Goal: Transaction & Acquisition: Subscribe to service/newsletter

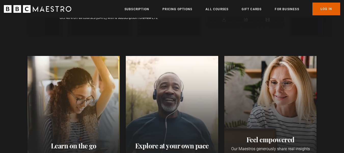
scroll to position [127, 0]
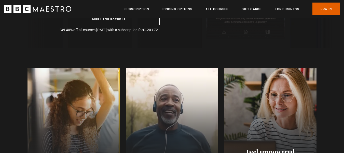
click at [167, 9] on link "Pricing Options" at bounding box center [178, 9] width 30 height 5
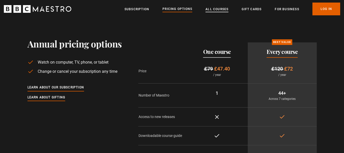
click at [214, 7] on link "All Courses" at bounding box center [217, 9] width 23 height 5
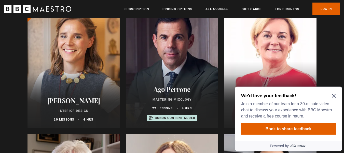
click at [333, 96] on icon "Close Maze Prompt" at bounding box center [334, 96] width 4 height 4
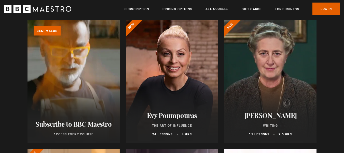
scroll to position [51, 0]
